Goal: Check status: Check status

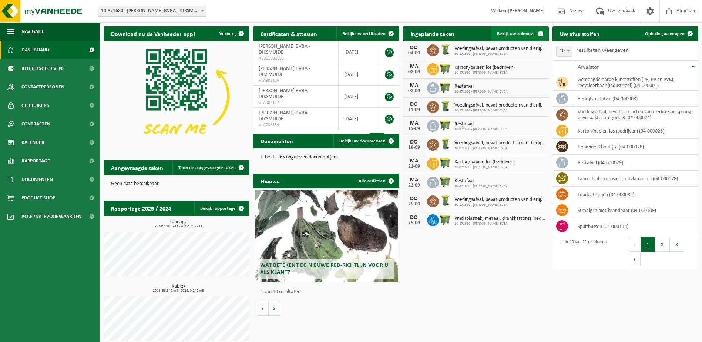
click at [525, 35] on span "Bekijk uw kalender" at bounding box center [516, 33] width 38 height 5
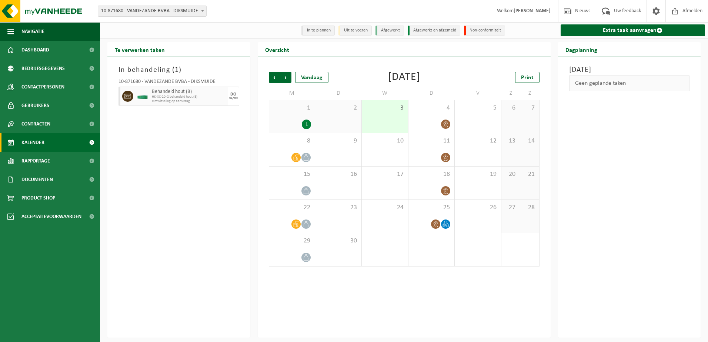
click at [305, 126] on div "1" at bounding box center [306, 125] width 9 height 10
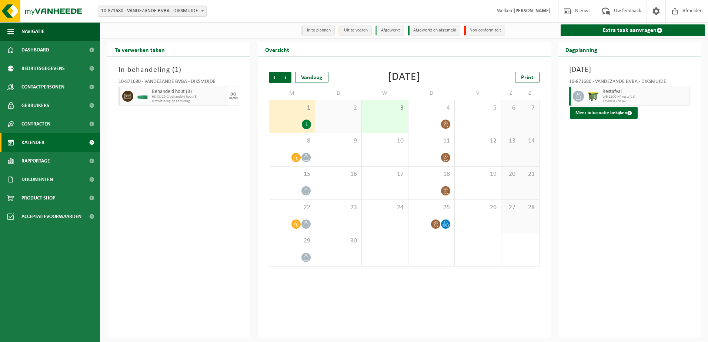
click at [307, 125] on div "1" at bounding box center [306, 125] width 9 height 10
